Goal: Task Accomplishment & Management: Manage account settings

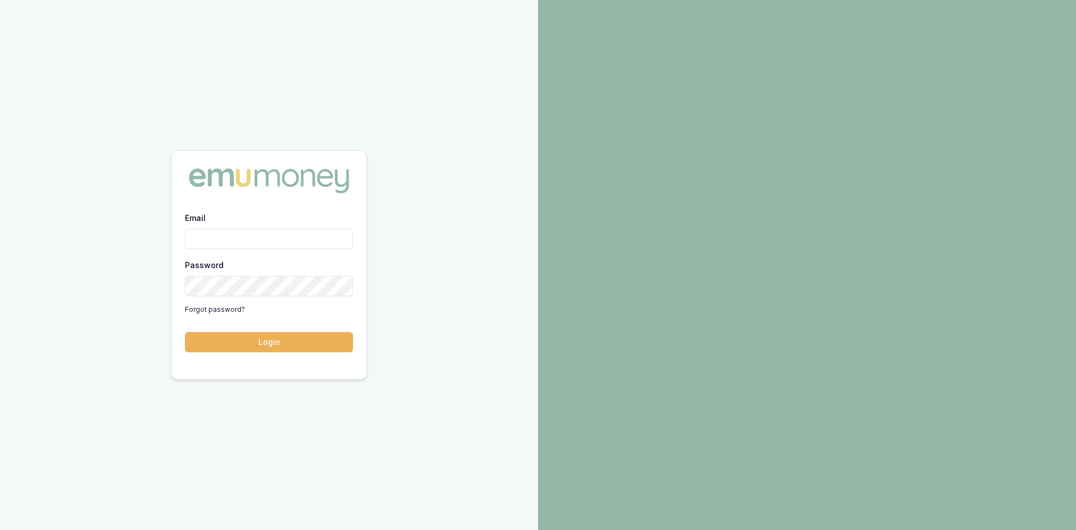
drag, startPoint x: 0, startPoint y: 0, endPoint x: 239, endPoint y: 244, distance: 341.2
click at [239, 244] on input "Email" at bounding box center [269, 239] width 168 height 20
type input "wendy.fonseka@emumoney.com.au"
click at [267, 342] on button "Login" at bounding box center [269, 342] width 168 height 20
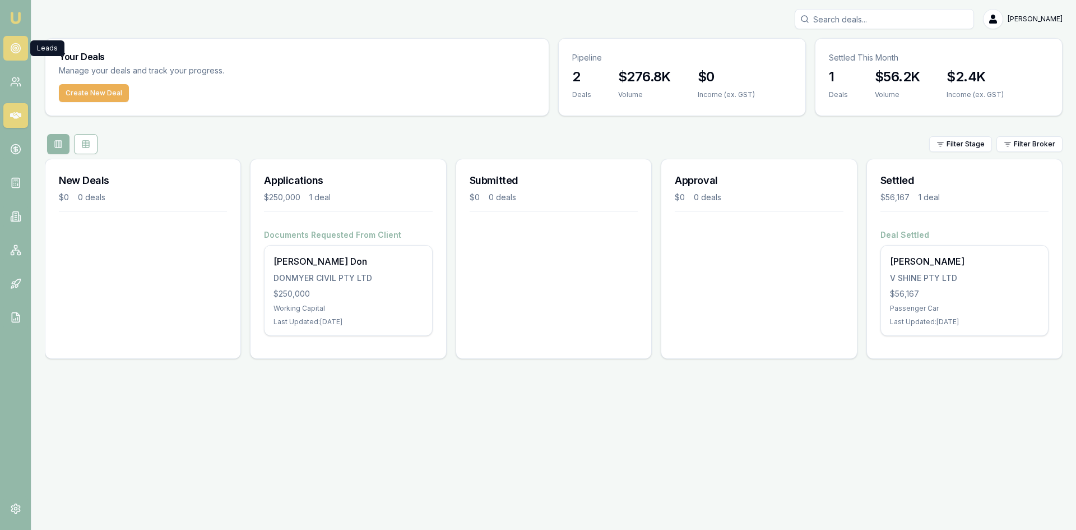
click at [17, 51] on circle at bounding box center [16, 48] width 6 height 6
